Goal: Task Accomplishment & Management: Use online tool/utility

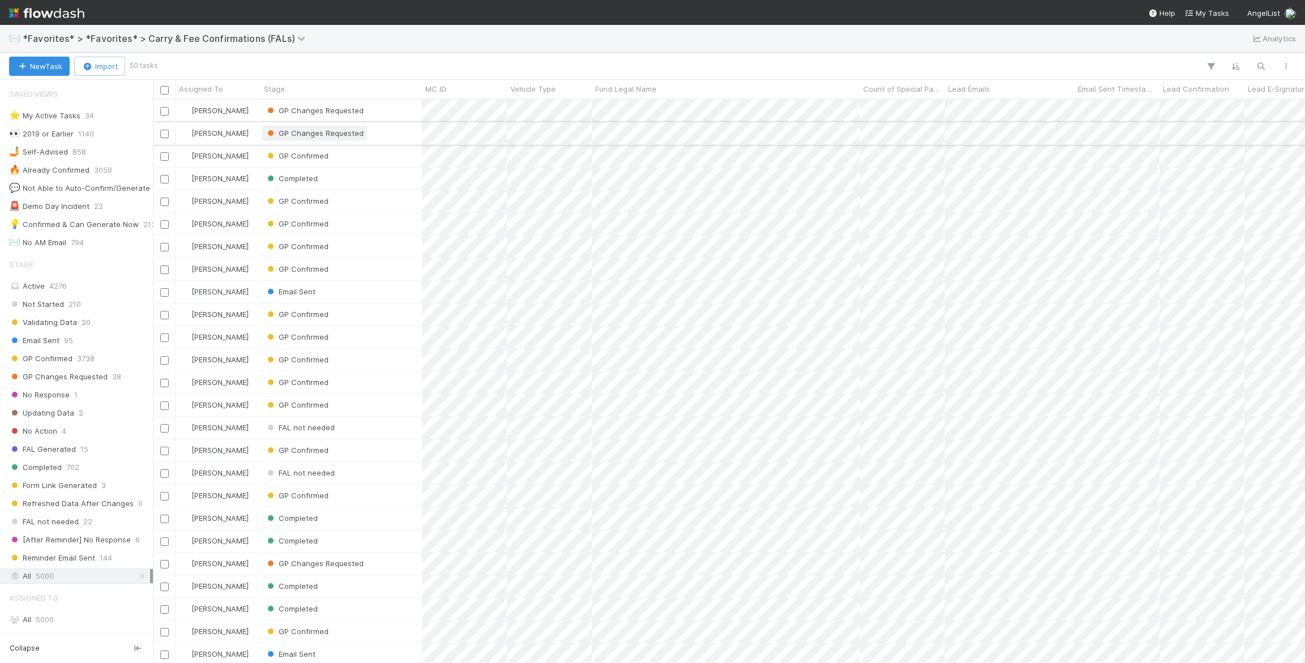
click at [334, 139] on span "GP Changes Requested" at bounding box center [314, 133] width 104 height 15
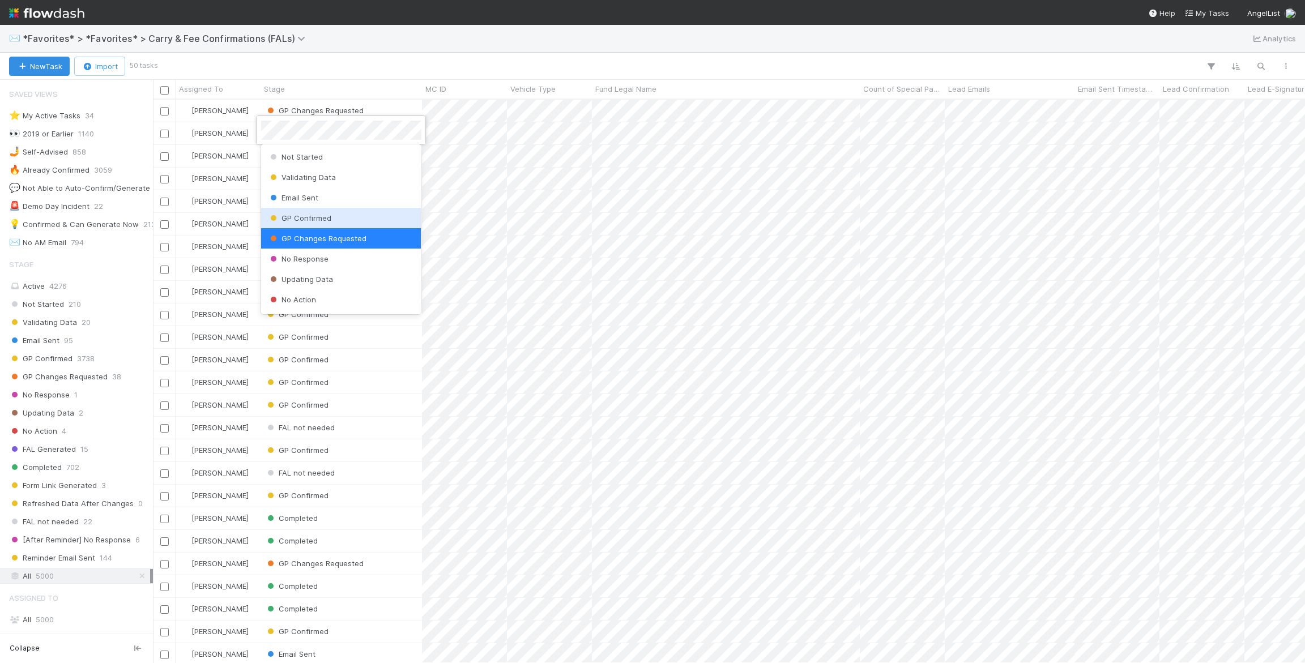
click at [331, 214] on div "GP Confirmed" at bounding box center [341, 218] width 160 height 20
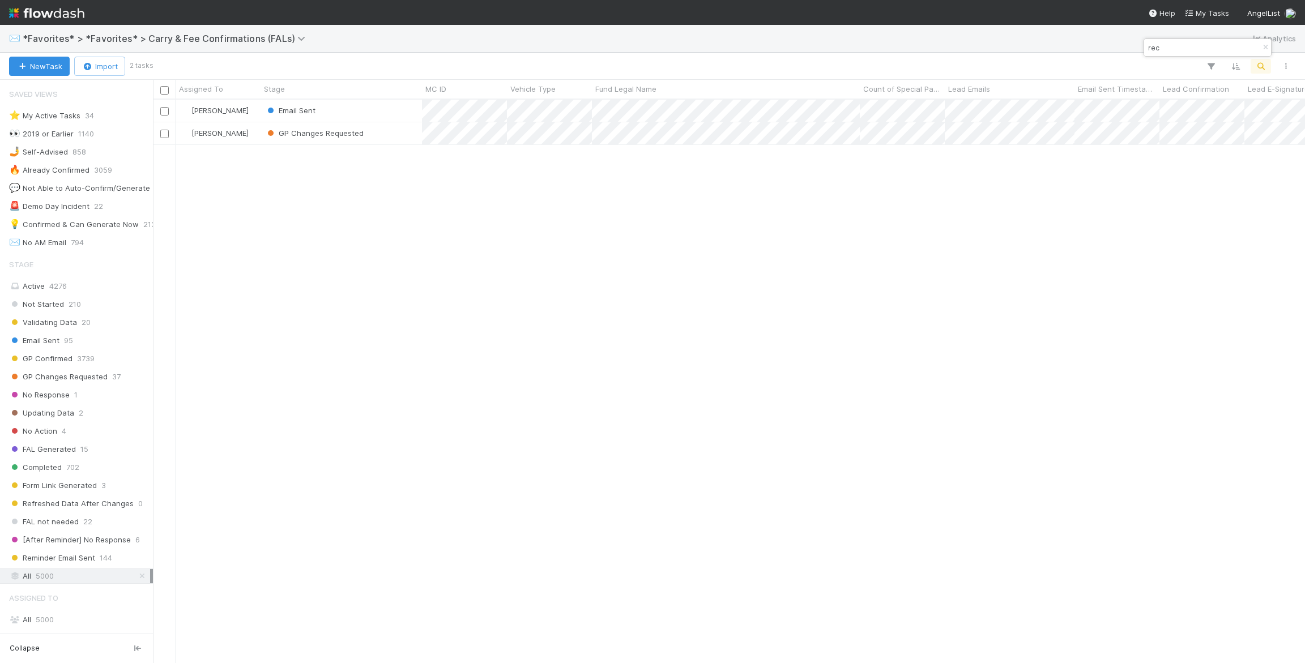
scroll to position [563, 1152]
click at [287, 106] on span "Email Sent" at bounding box center [297, 110] width 37 height 9
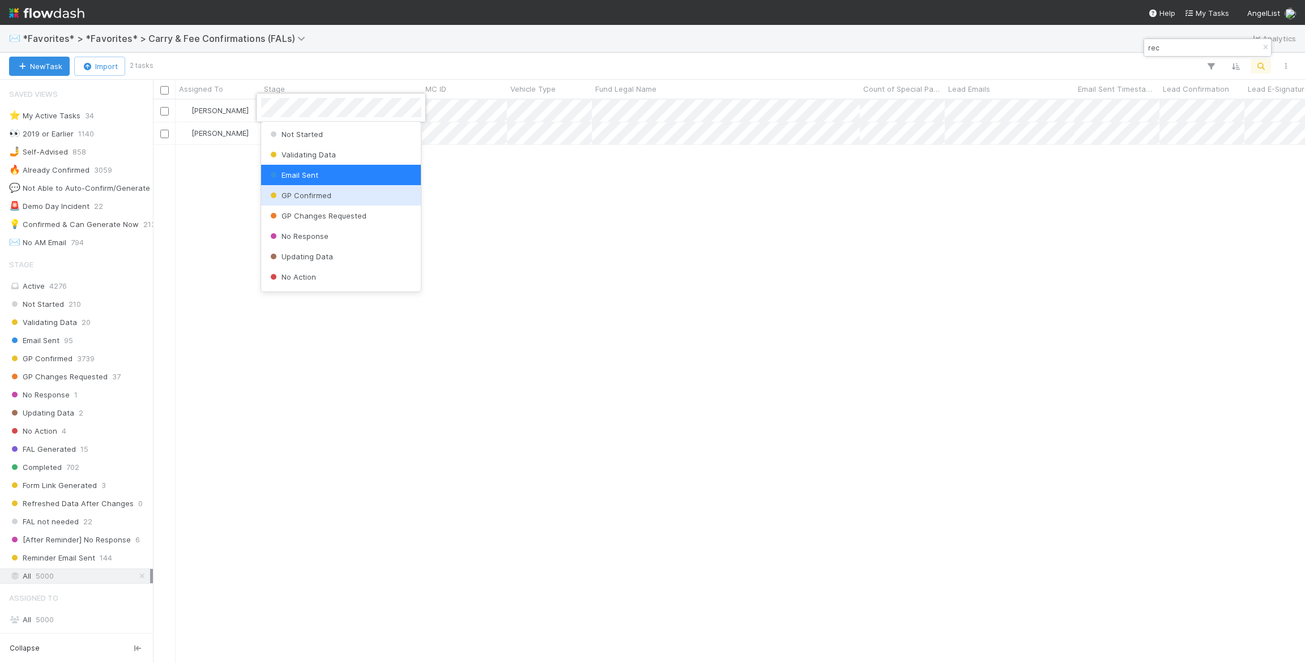
click at [305, 193] on span "GP Confirmed" at bounding box center [299, 195] width 63 height 9
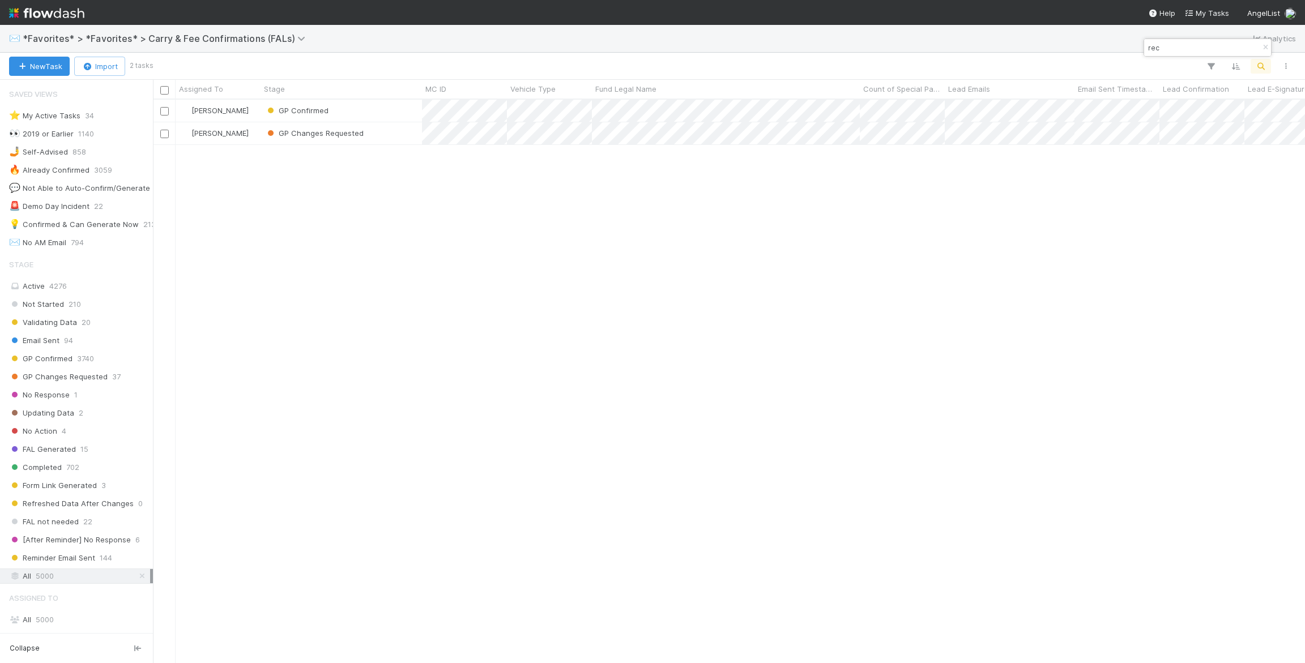
click at [1163, 45] on input "rec" at bounding box center [1202, 48] width 113 height 14
type input "r"
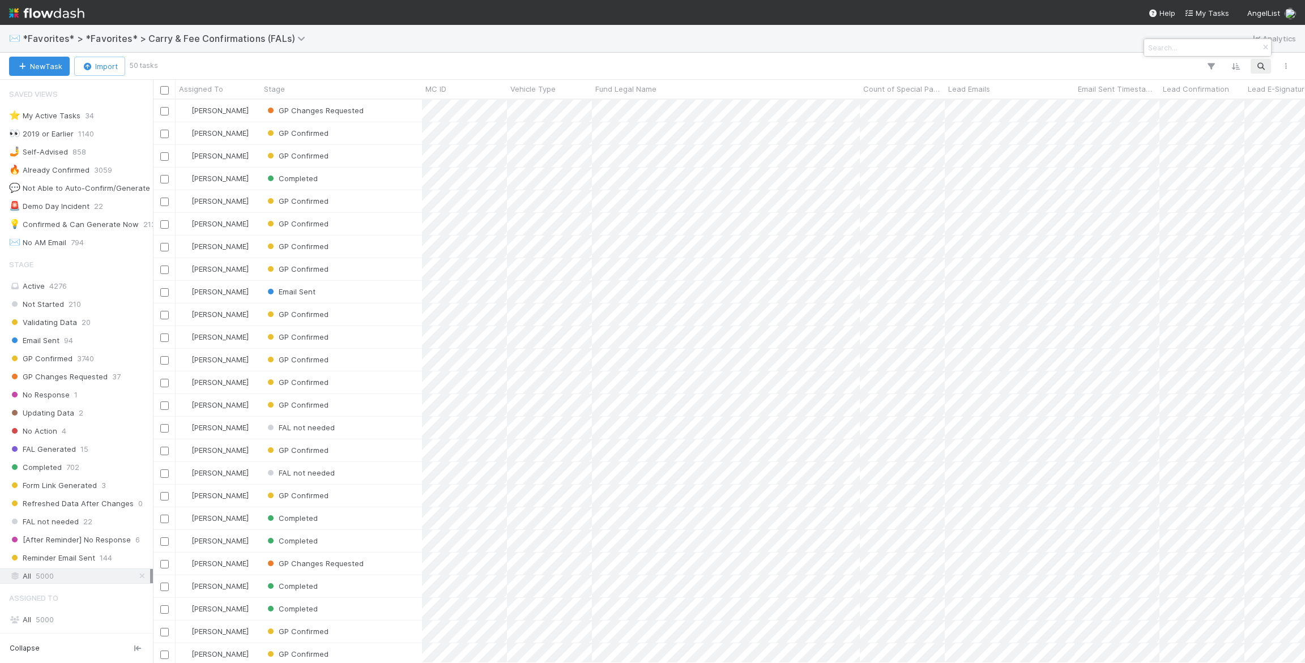
click at [428, 353] on div at bounding box center [652, 331] width 1305 height 663
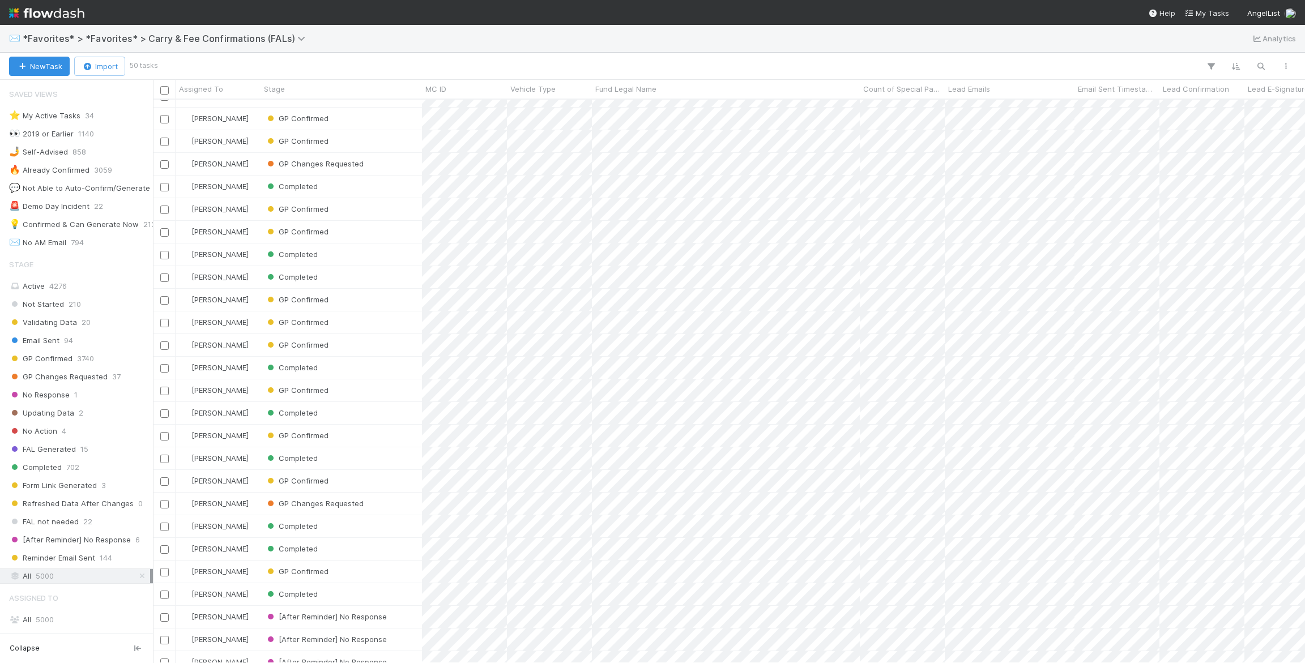
scroll to position [570, 0]
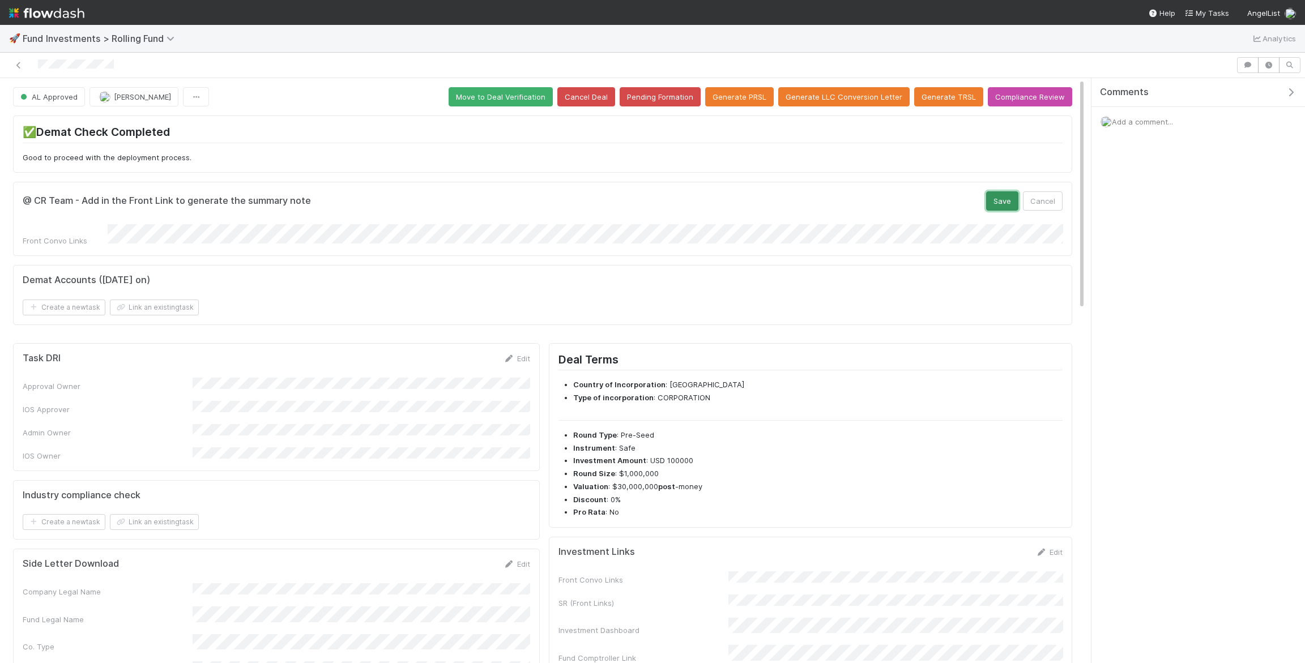
click at [994, 193] on button "Save" at bounding box center [1002, 200] width 32 height 19
